Goal: Check status: Check status

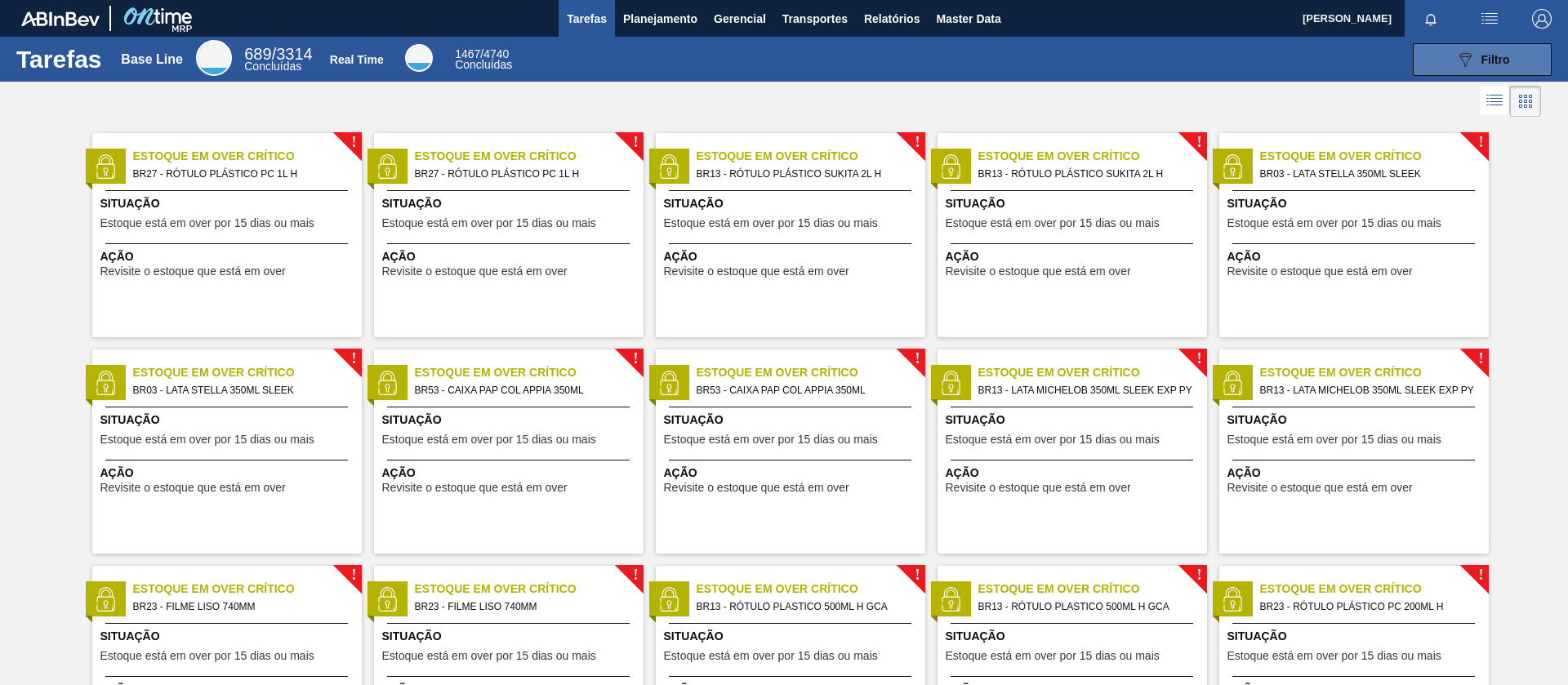
click at [1045, 69] on button "089F7B8B-B2A5-4AFE-B5C0-19BA573D28AC Filtro" at bounding box center [1483, 59] width 139 height 33
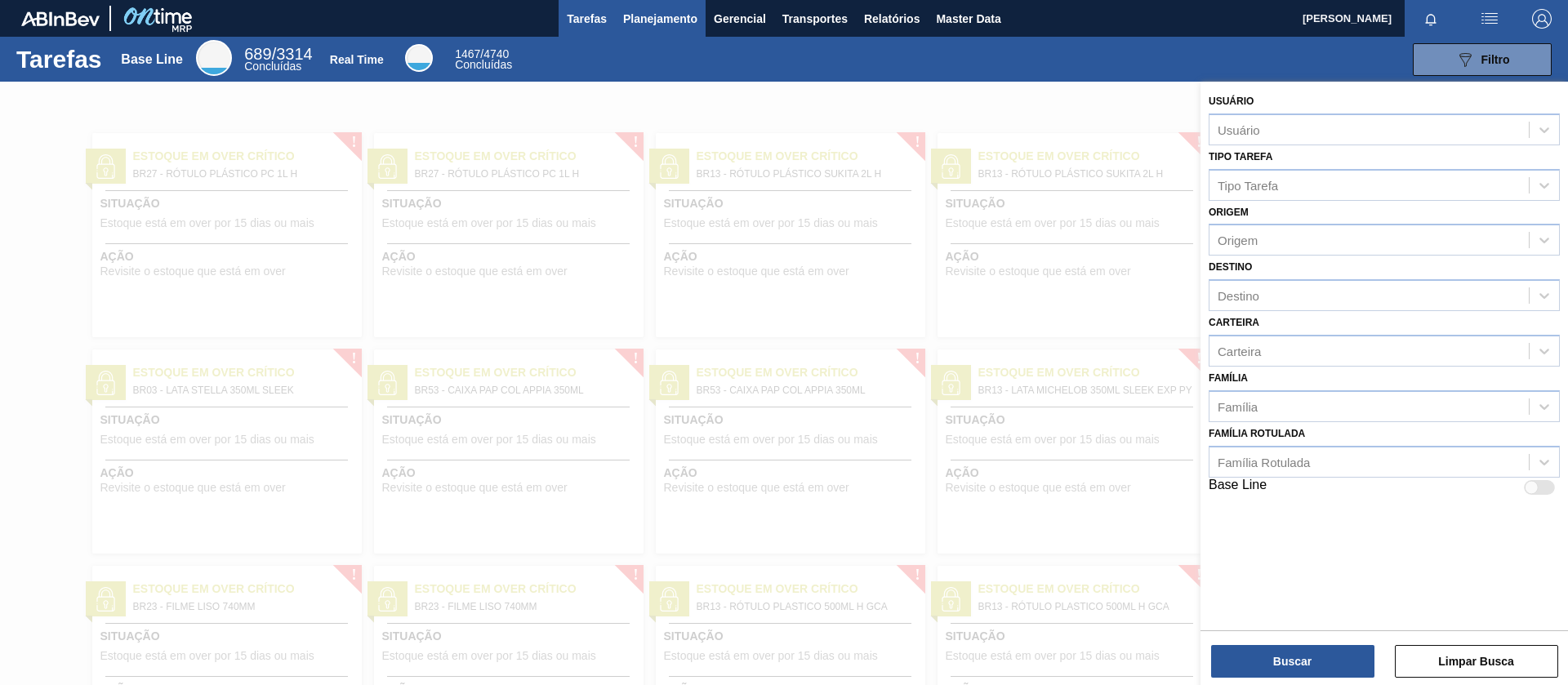
click at [655, 9] on span "Planejamento" at bounding box center [660, 19] width 74 height 20
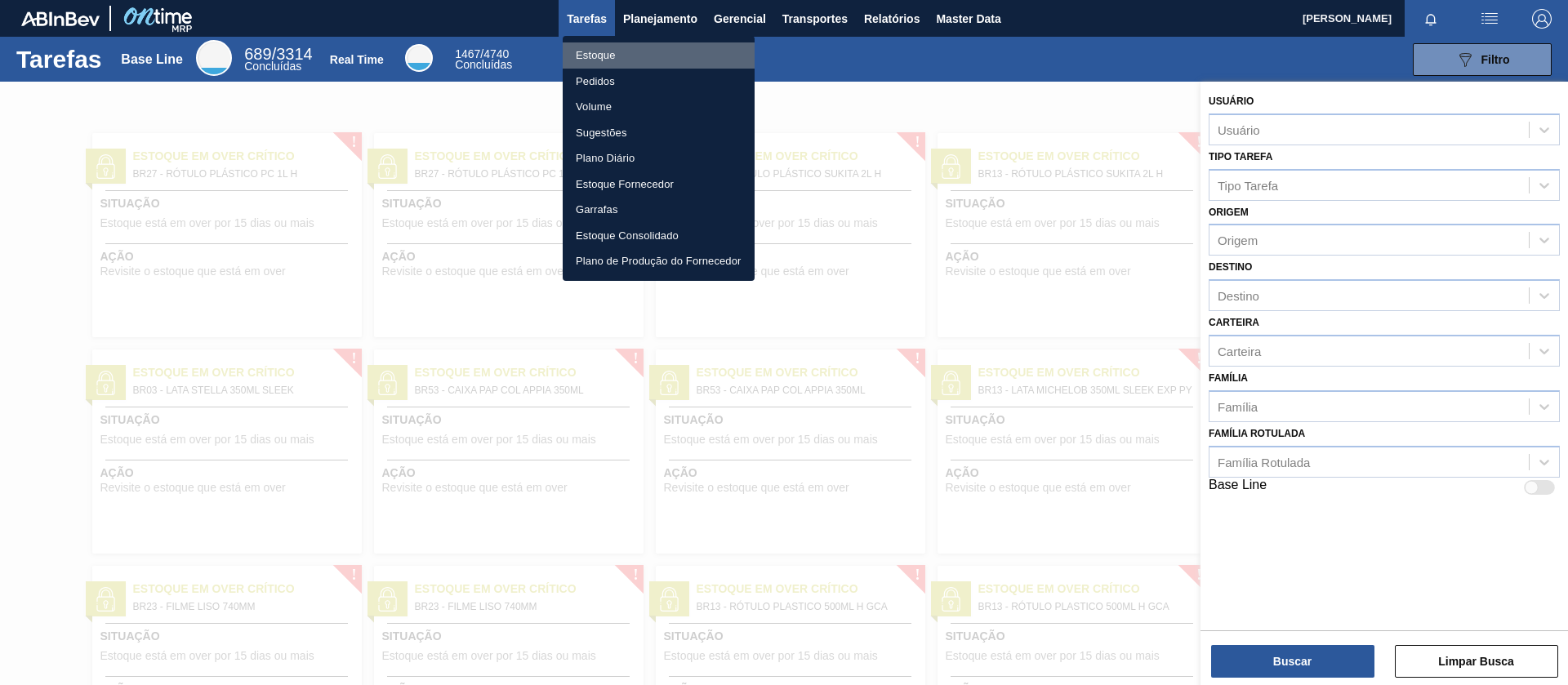
click at [590, 58] on li "Estoque" at bounding box center [658, 55] width 192 height 26
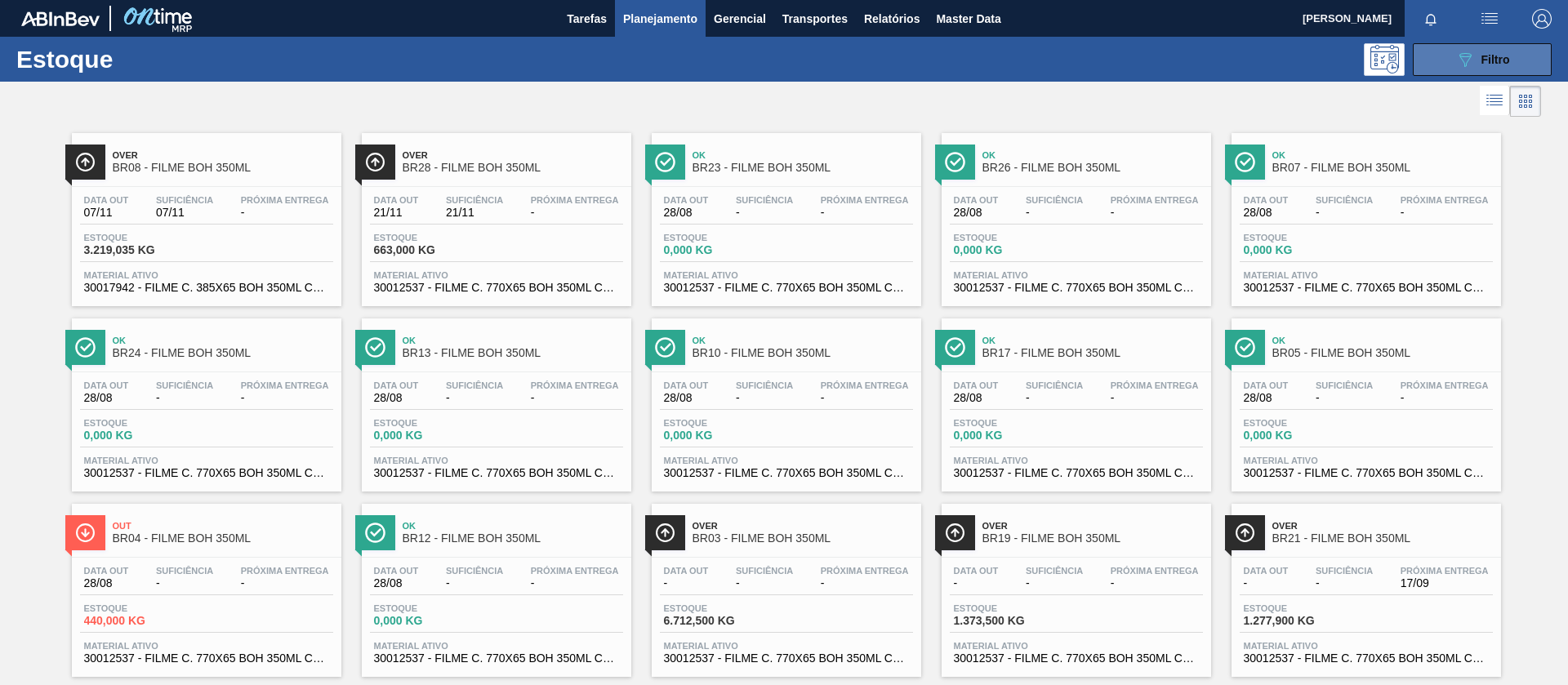
click at [1045, 58] on button "089F7B8B-B2A5-4AFE-B5C0-19BA573D28AC Filtro" at bounding box center [1483, 59] width 139 height 33
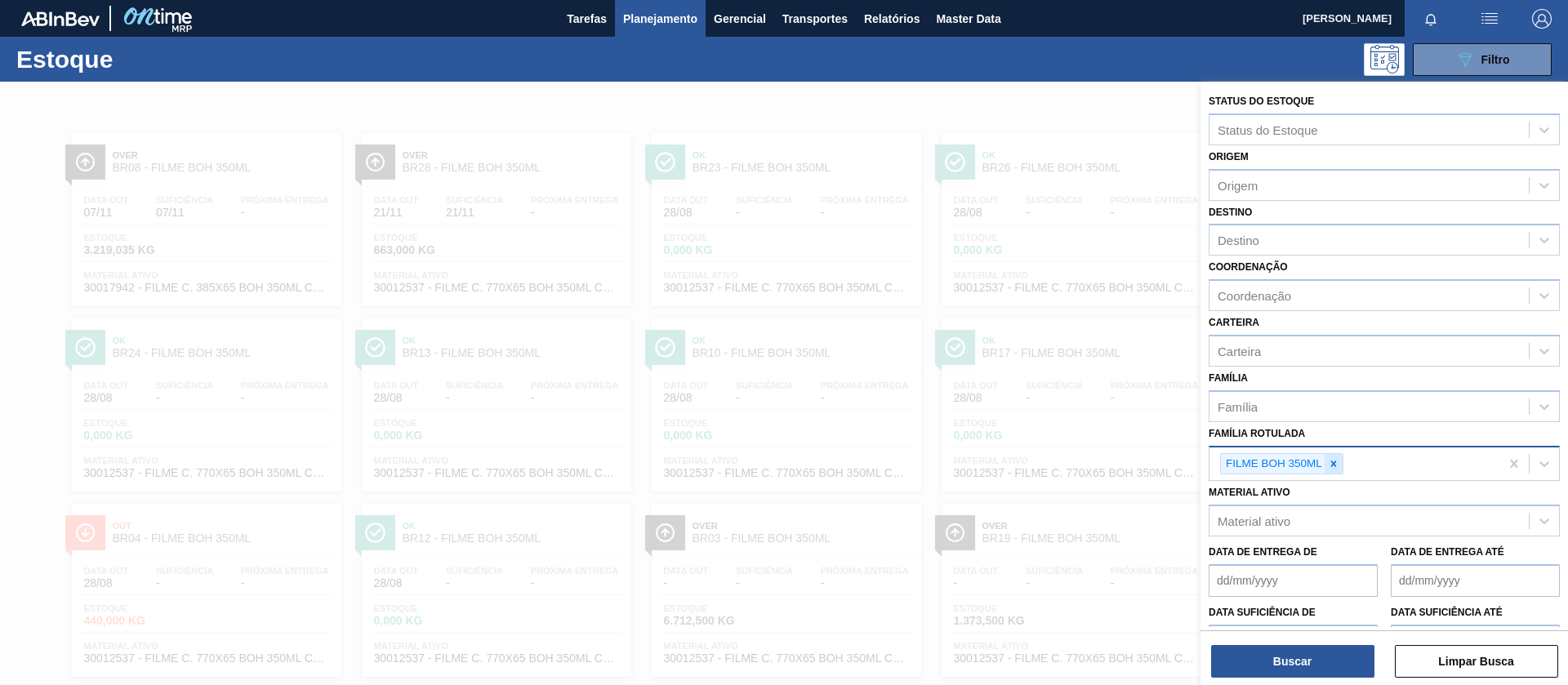
click at [1045, 455] on icon at bounding box center [1333, 464] width 11 height 11
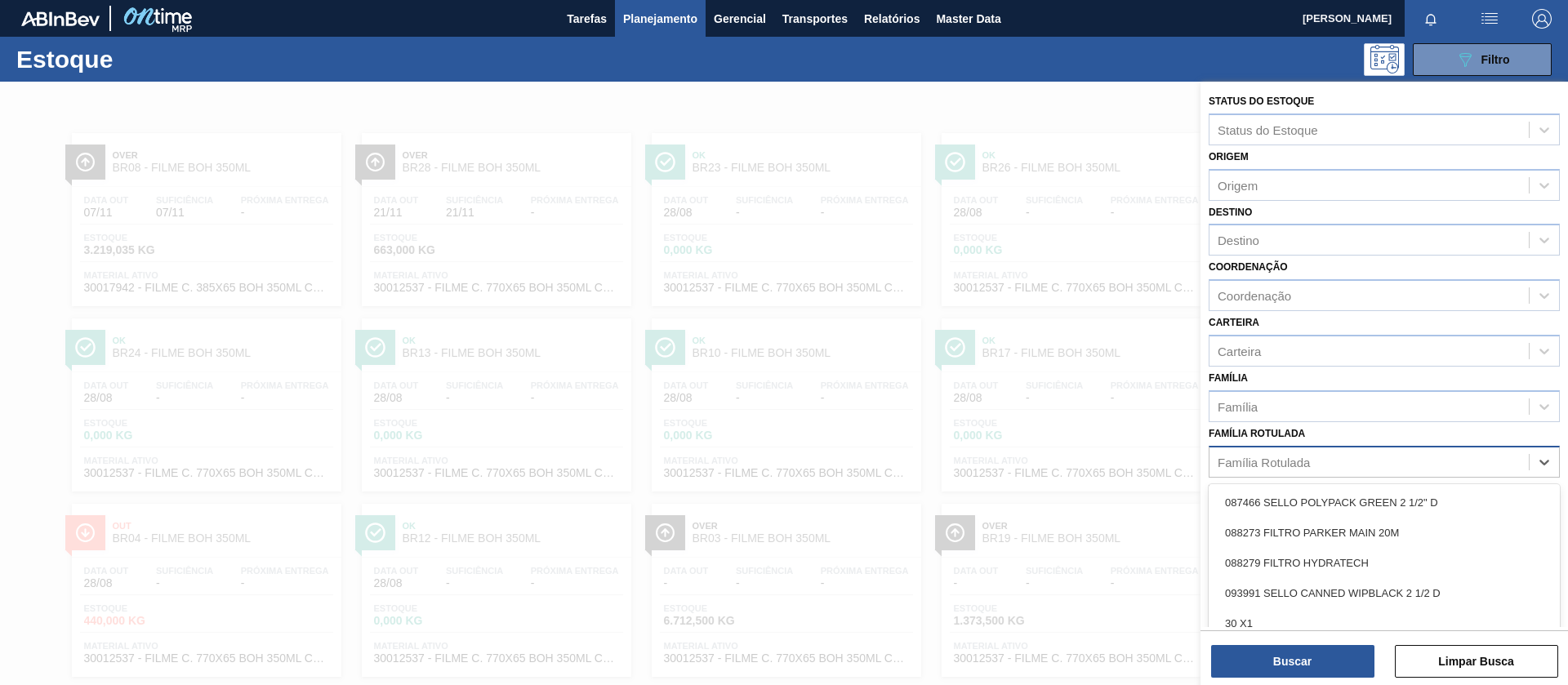
scroll to position [51, 0]
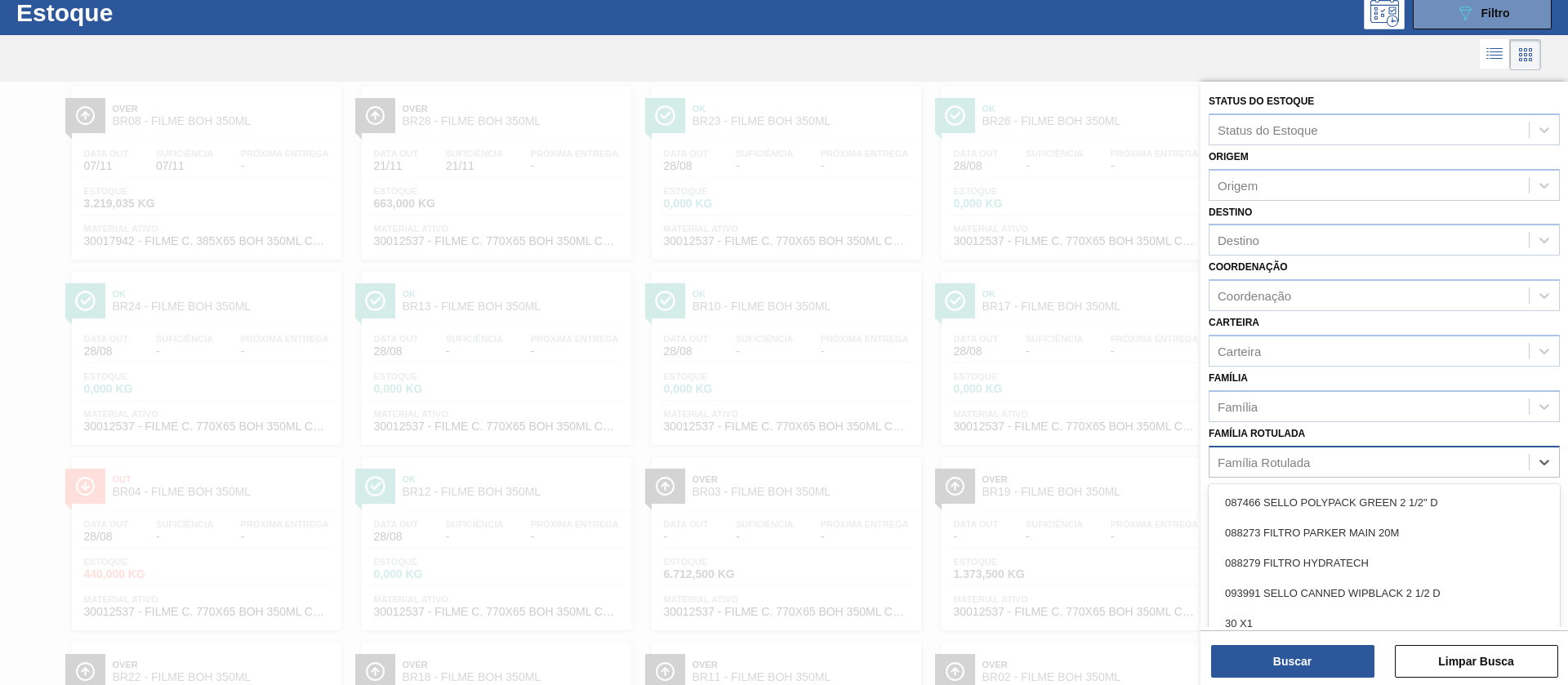
click at [1045, 455] on div "Família Rotulada" at bounding box center [1264, 462] width 92 height 14
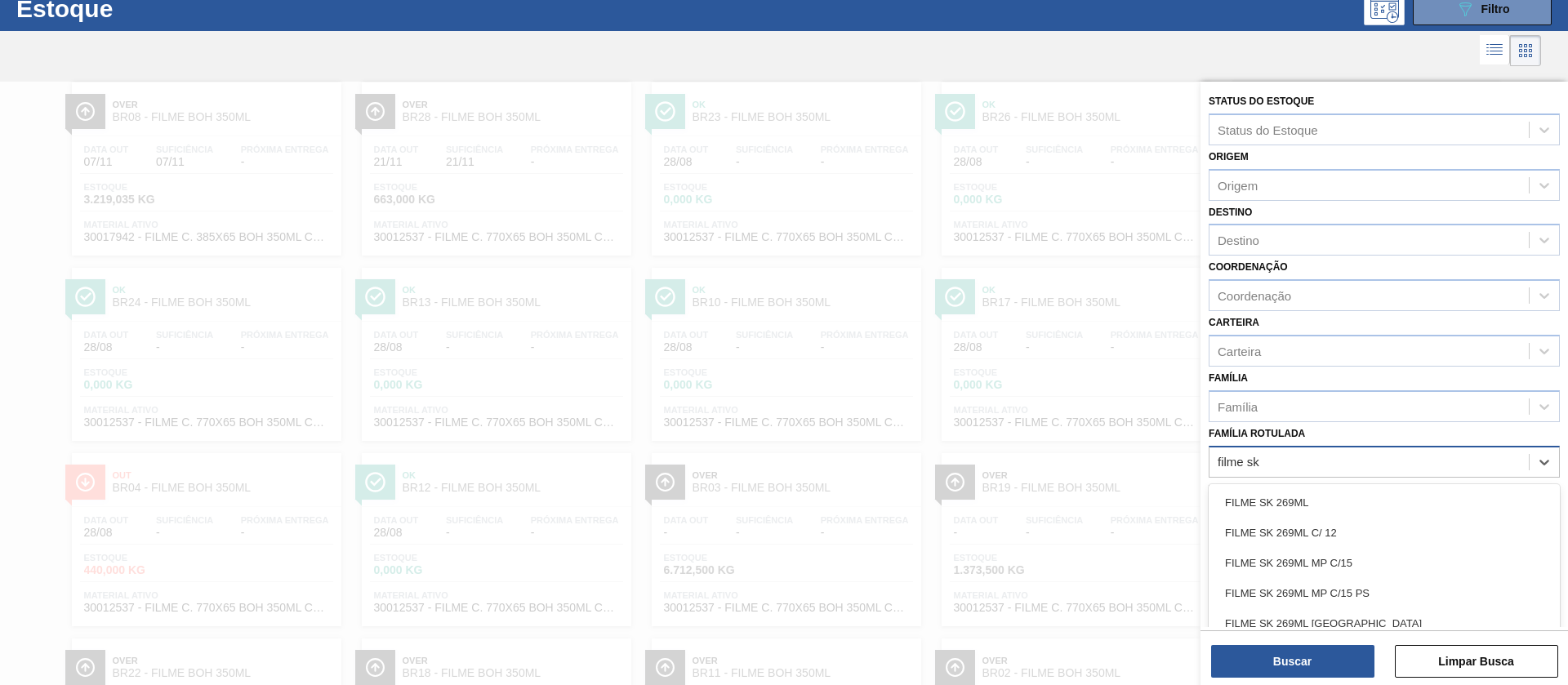
type Rotulada "filme sk 2"
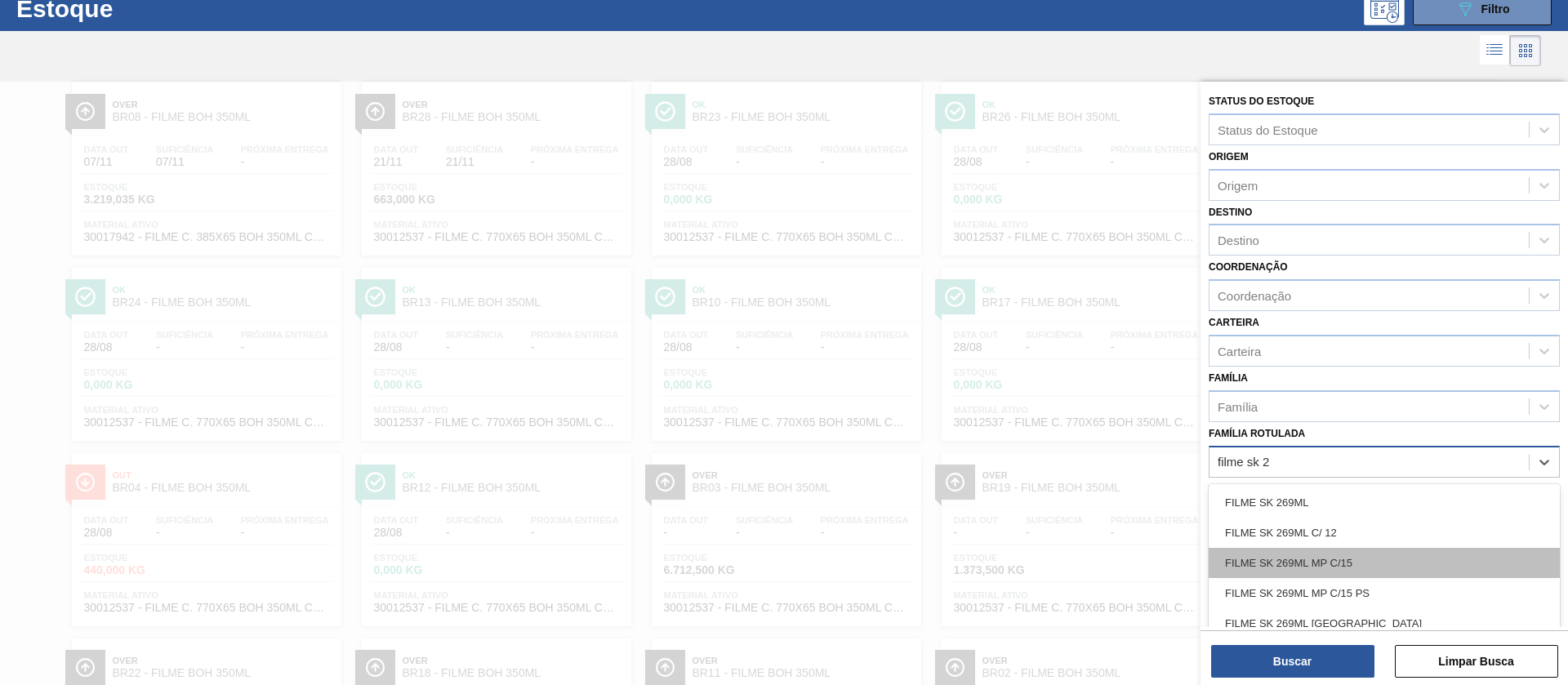
click at [1045, 455] on div "FILME SK 269ML MP C/15" at bounding box center [1384, 563] width 351 height 30
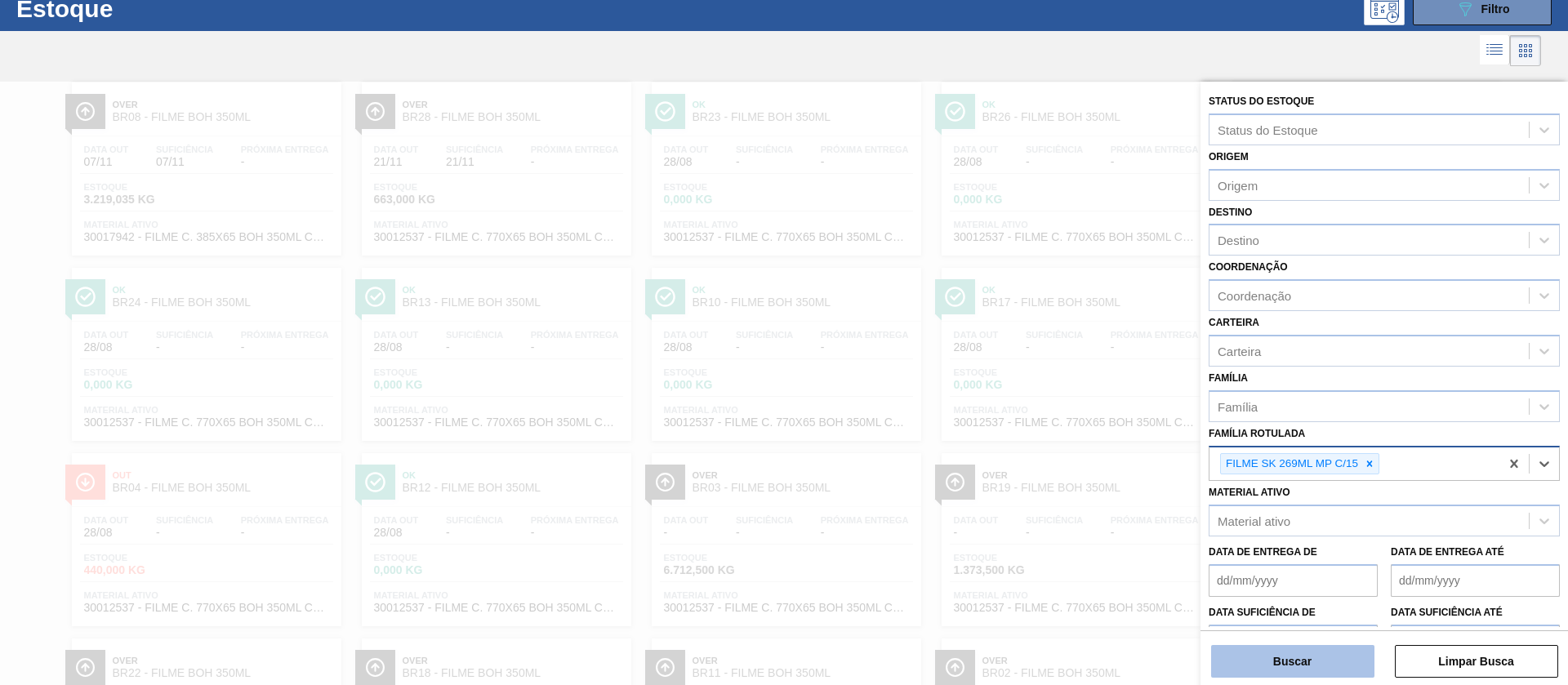
click at [1045, 455] on button "Buscar" at bounding box center [1293, 661] width 163 height 33
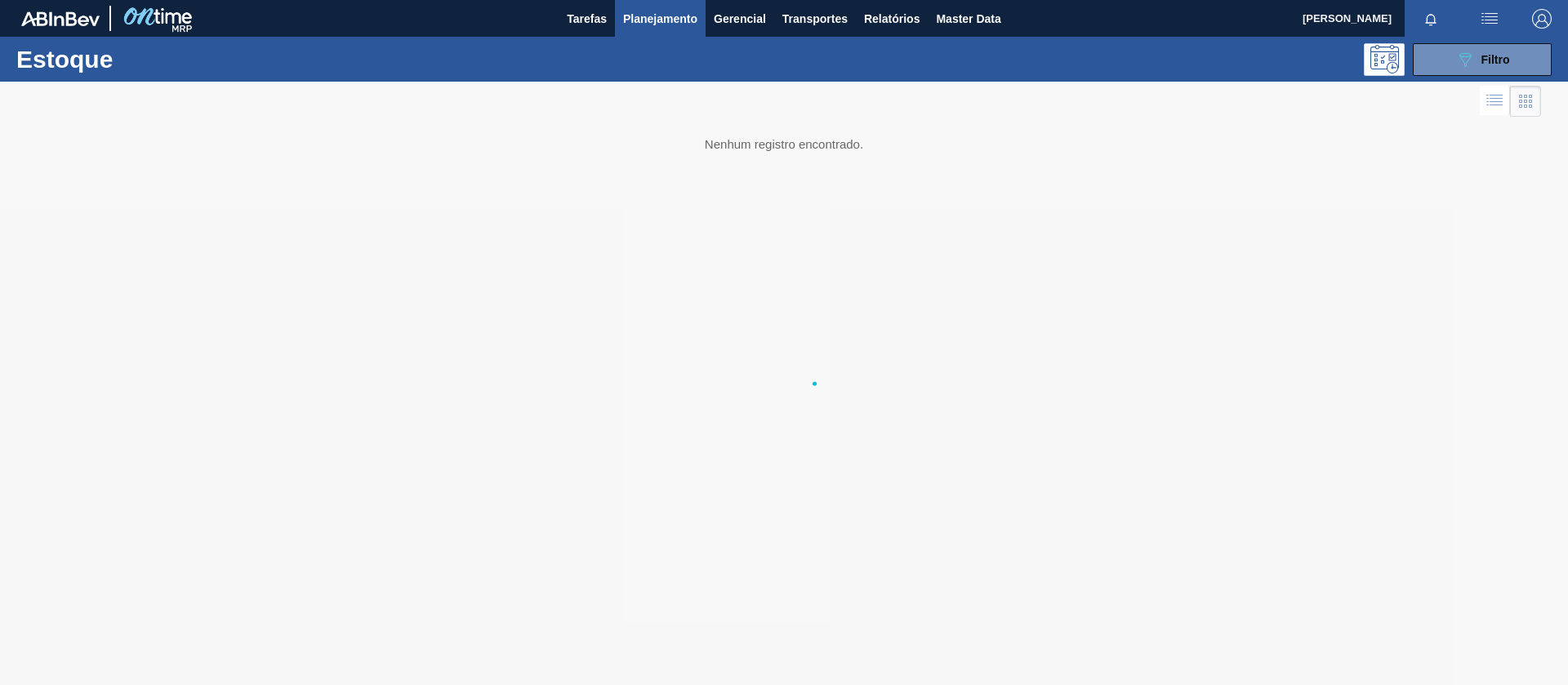
scroll to position [0, 0]
